Goal: Task Accomplishment & Management: Manage account settings

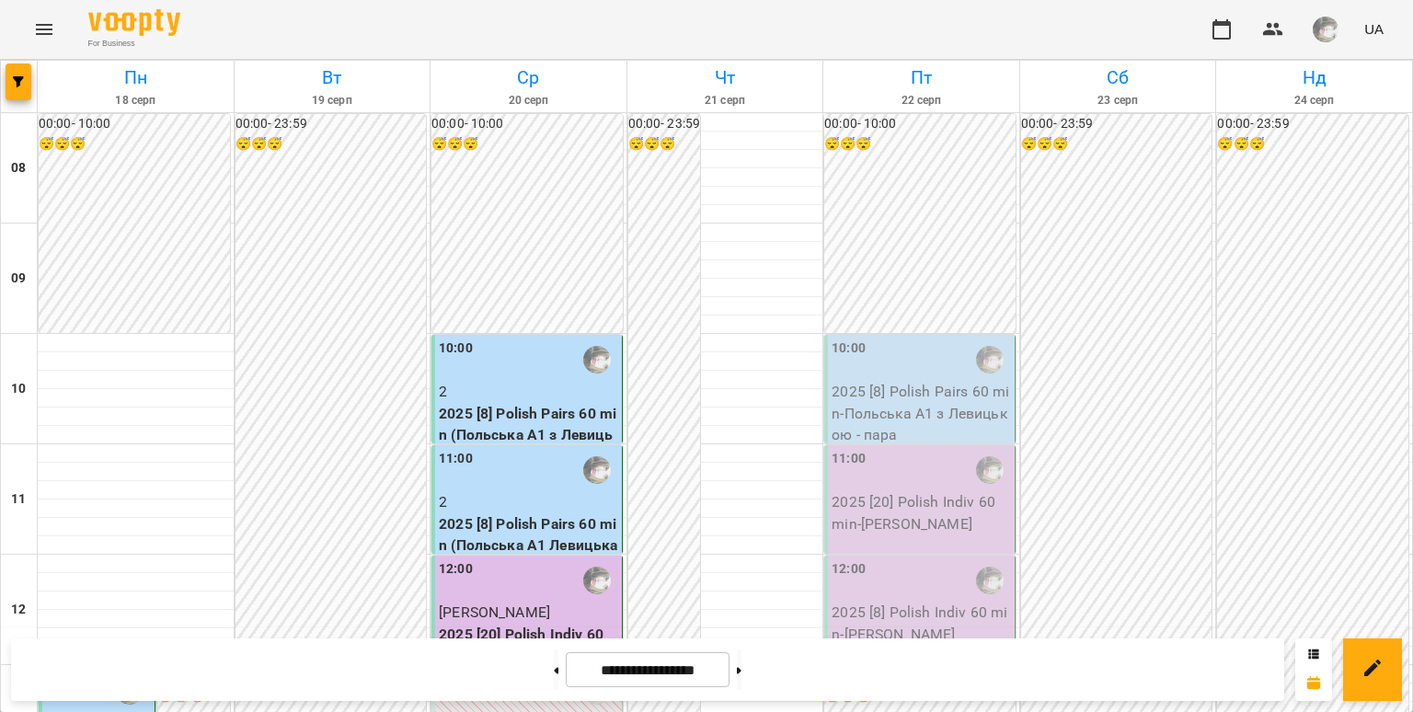
scroll to position [99, 0]
click at [876, 339] on div "10:00" at bounding box center [921, 360] width 179 height 42
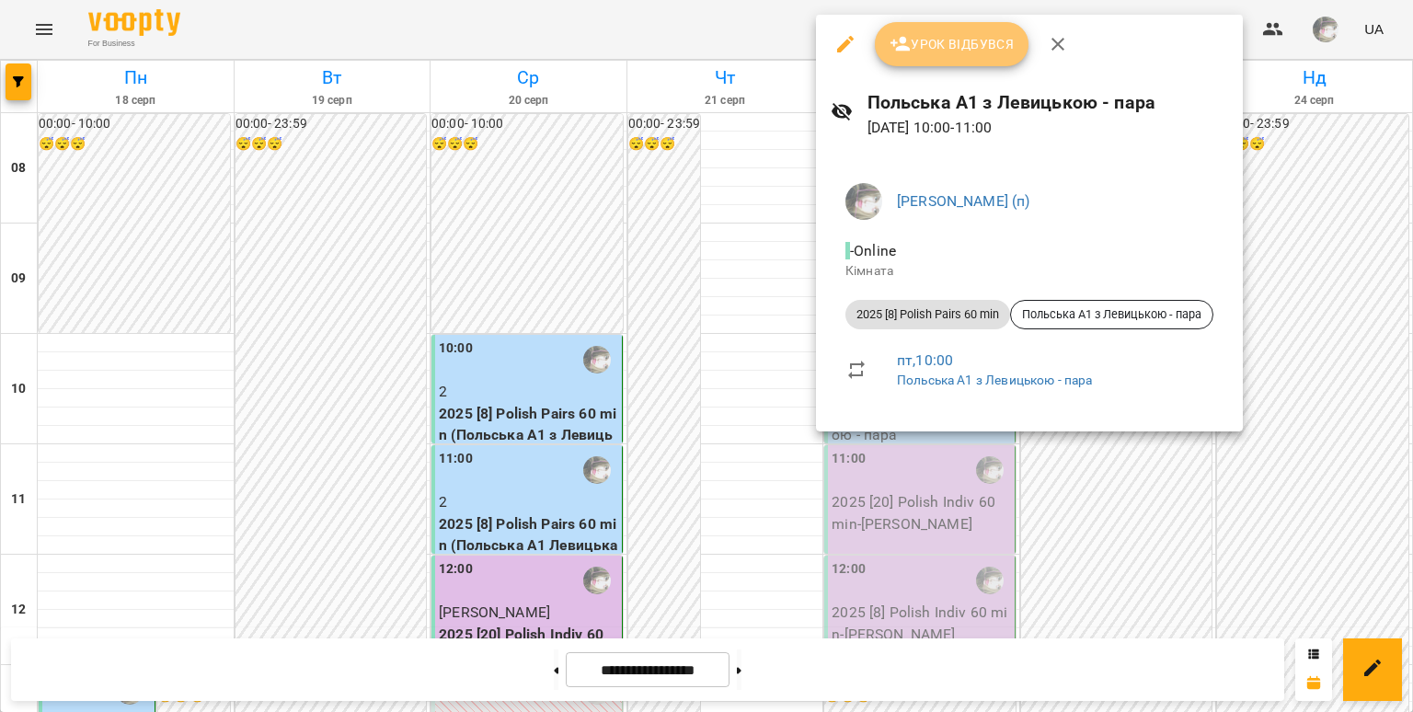
click at [979, 43] on span "Урок відбувся" at bounding box center [952, 44] width 125 height 22
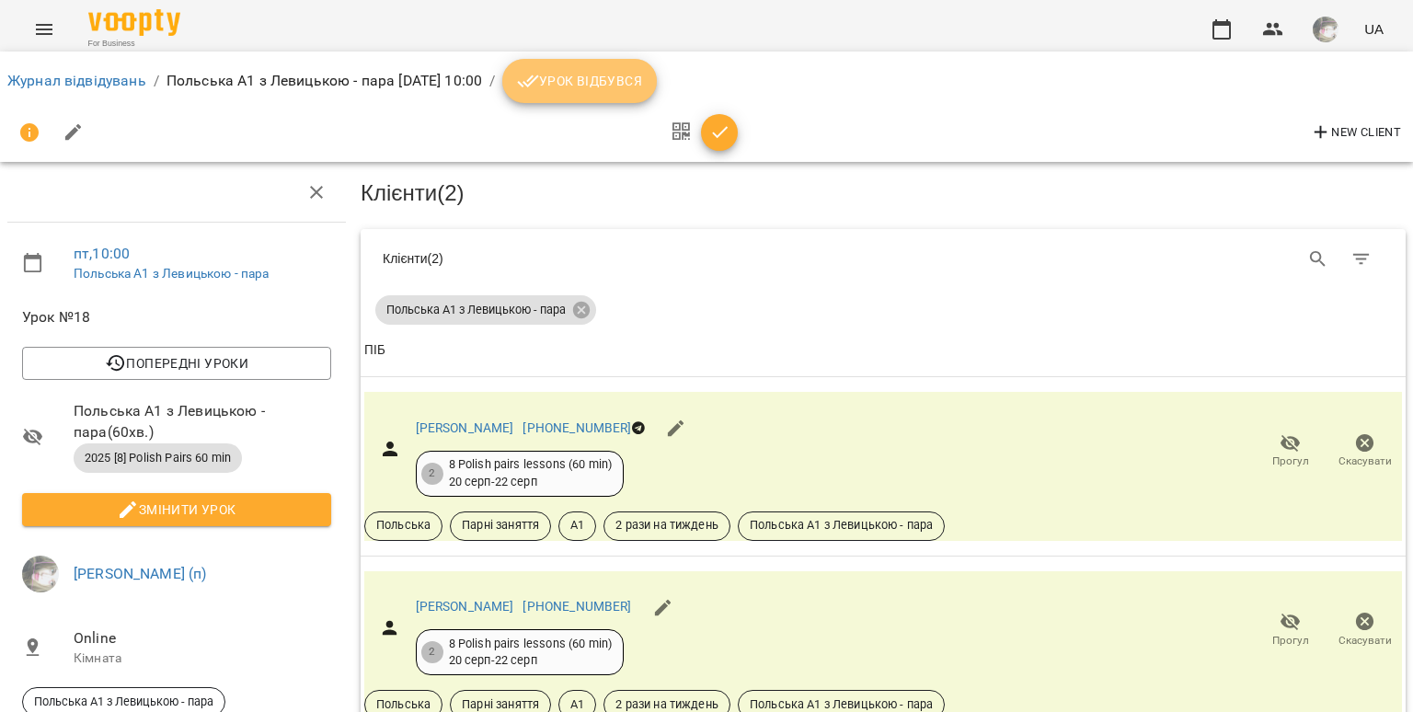
click at [657, 78] on button "Урок відбувся" at bounding box center [579, 81] width 155 height 44
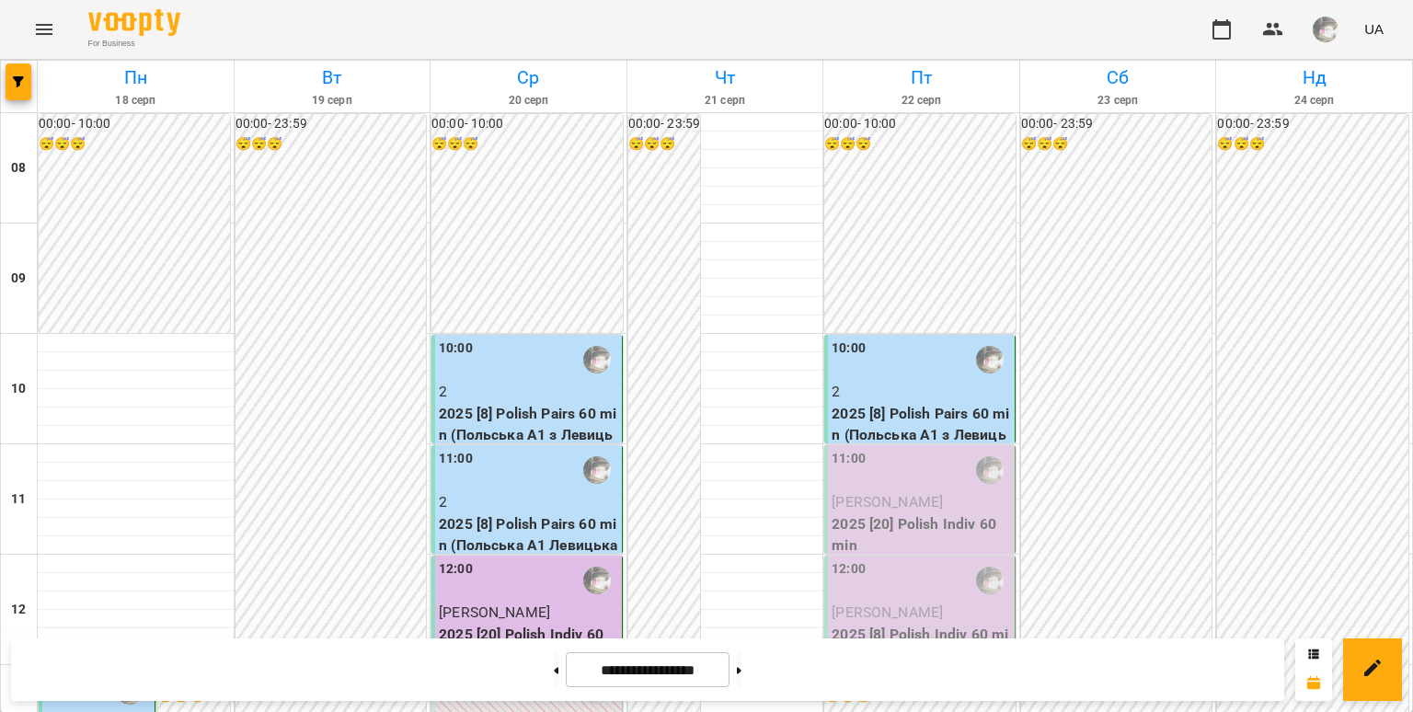
scroll to position [316, 0]
click at [972, 491] on p "[PERSON_NAME]" at bounding box center [921, 502] width 179 height 22
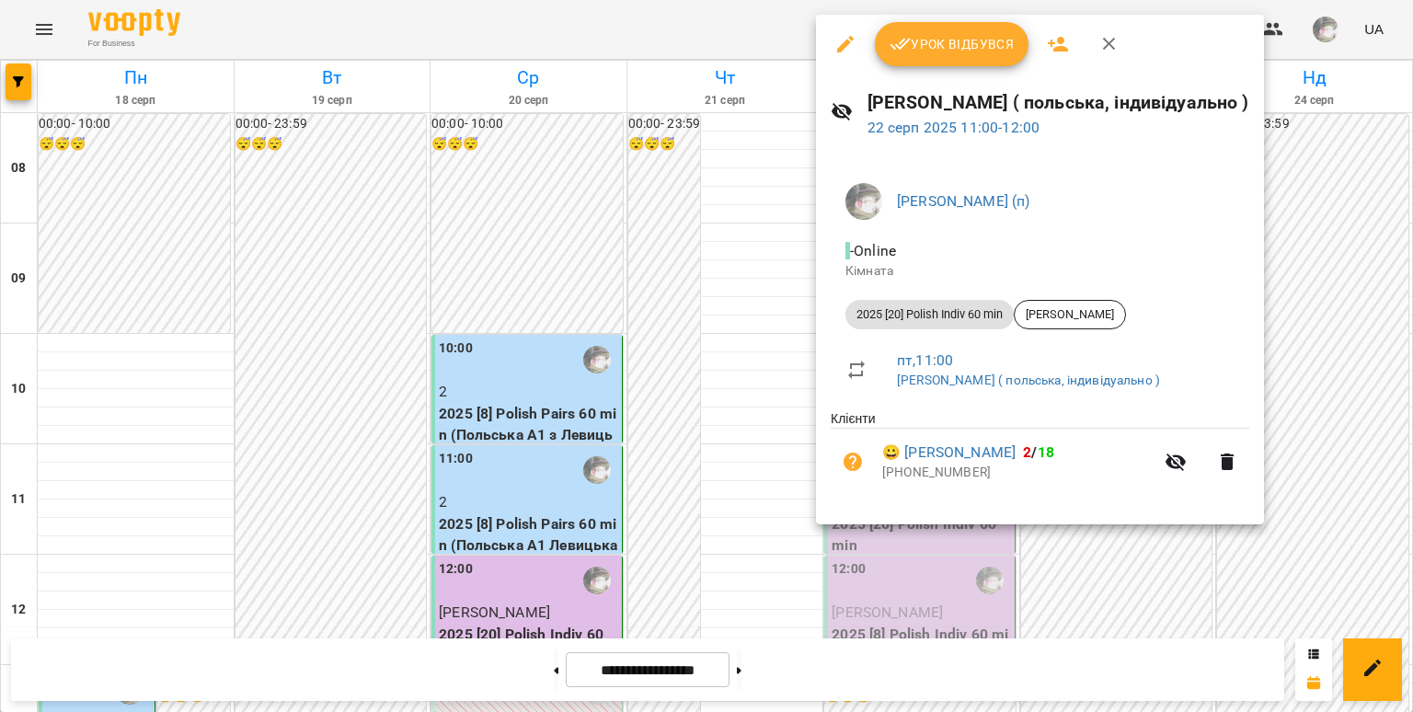
click at [1314, 183] on div at bounding box center [706, 356] width 1413 height 712
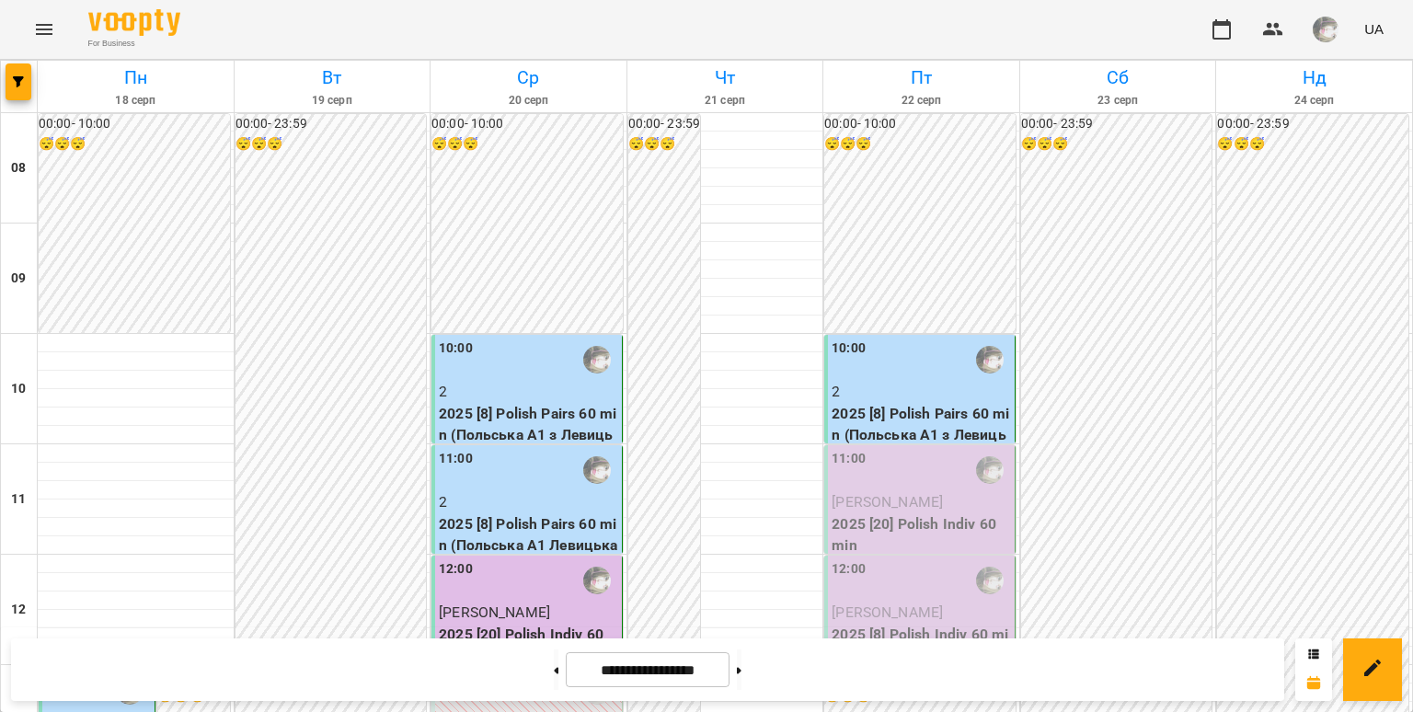
click at [894, 559] on div "12:00" at bounding box center [921, 580] width 179 height 42
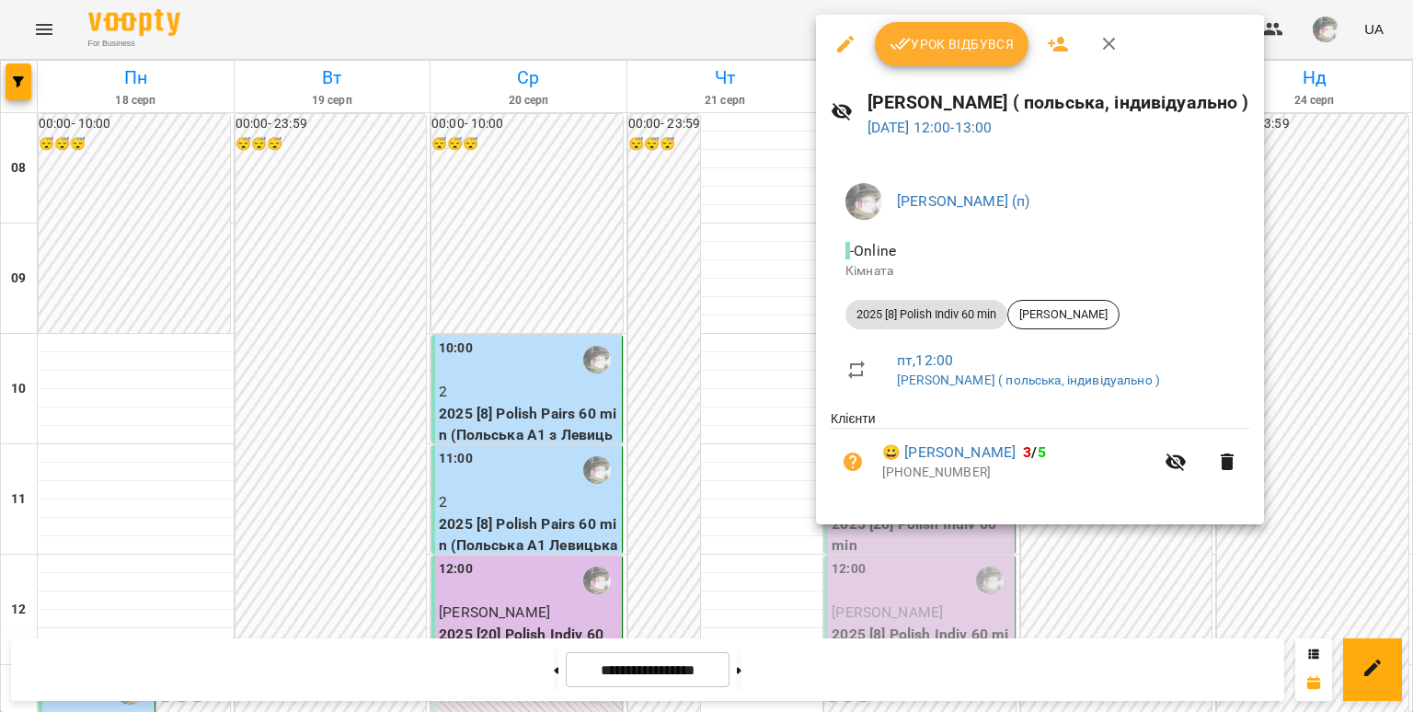
click at [1310, 244] on div at bounding box center [706, 356] width 1413 height 712
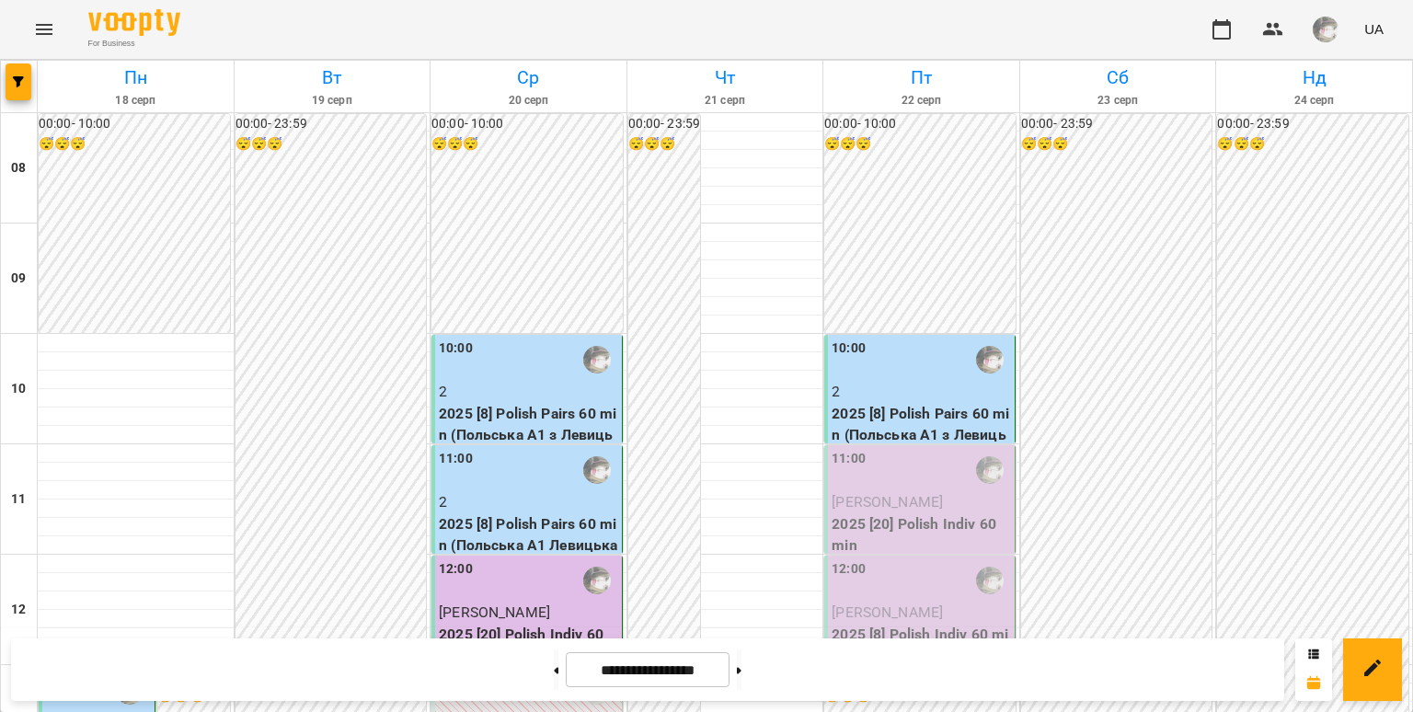
scroll to position [905, 0]
